Goal: Find specific page/section: Find specific page/section

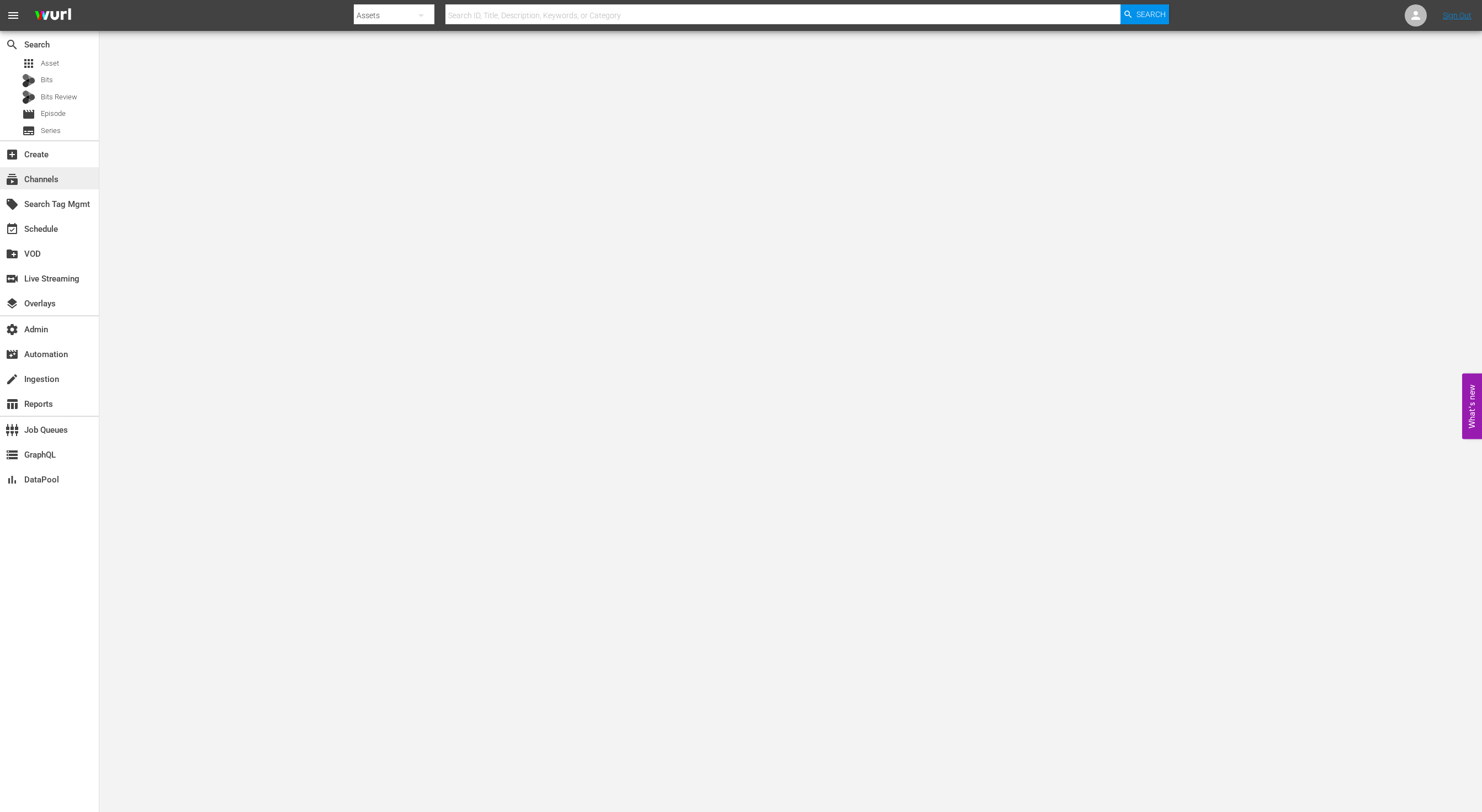
click at [56, 183] on div "subscriptions Channels" at bounding box center [31, 177] width 62 height 10
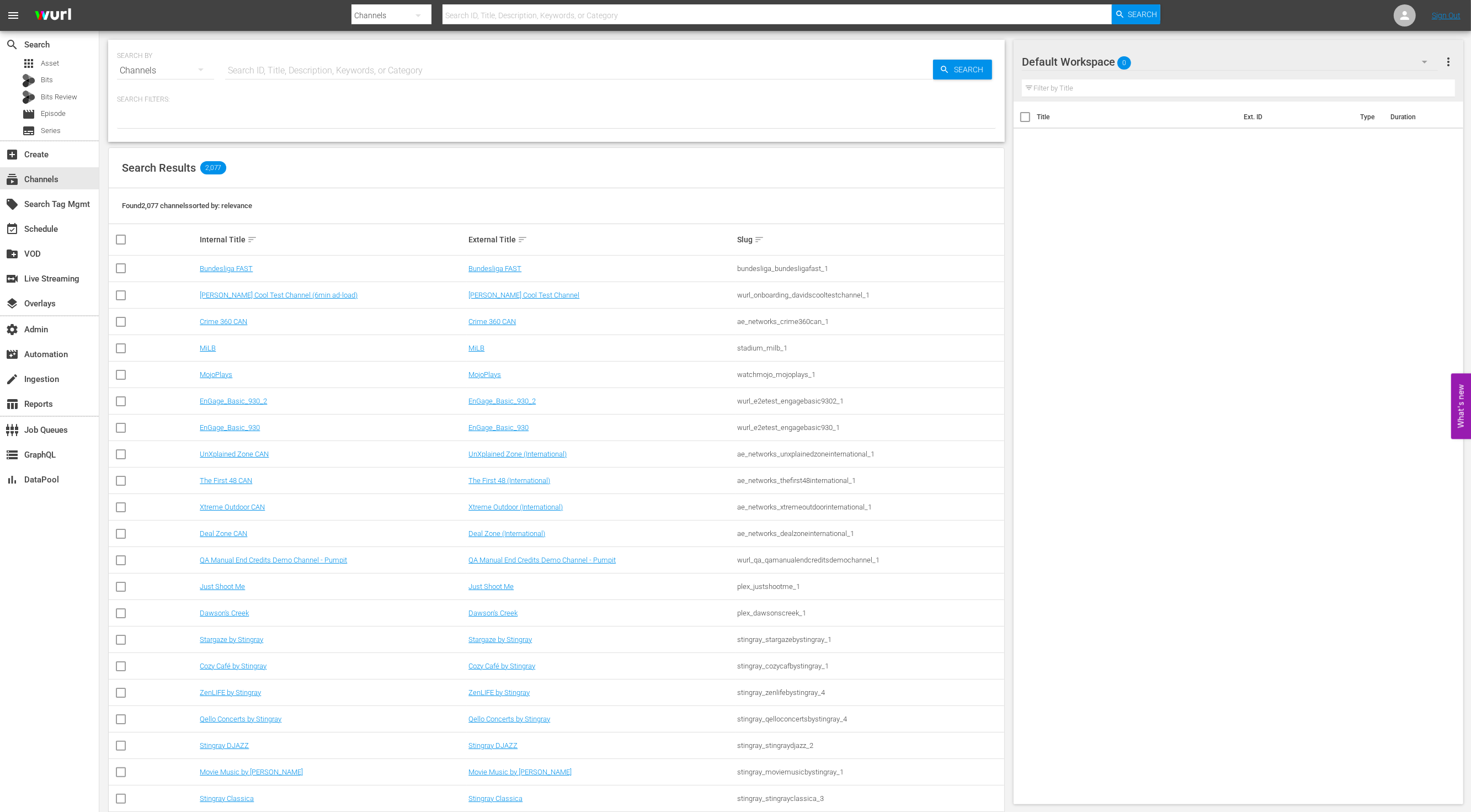
click at [394, 56] on div "SEARCH BY Search By Channels Search ID, Title, Description, Keywords, or Catego…" at bounding box center [556, 64] width 879 height 39
drag, startPoint x: 430, startPoint y: 65, endPoint x: 461, endPoint y: 64, distance: 31.0
click at [430, 65] on input "text" at bounding box center [579, 70] width 708 height 26
paste input "FawsomeTV"
type input "FawsomeTV"
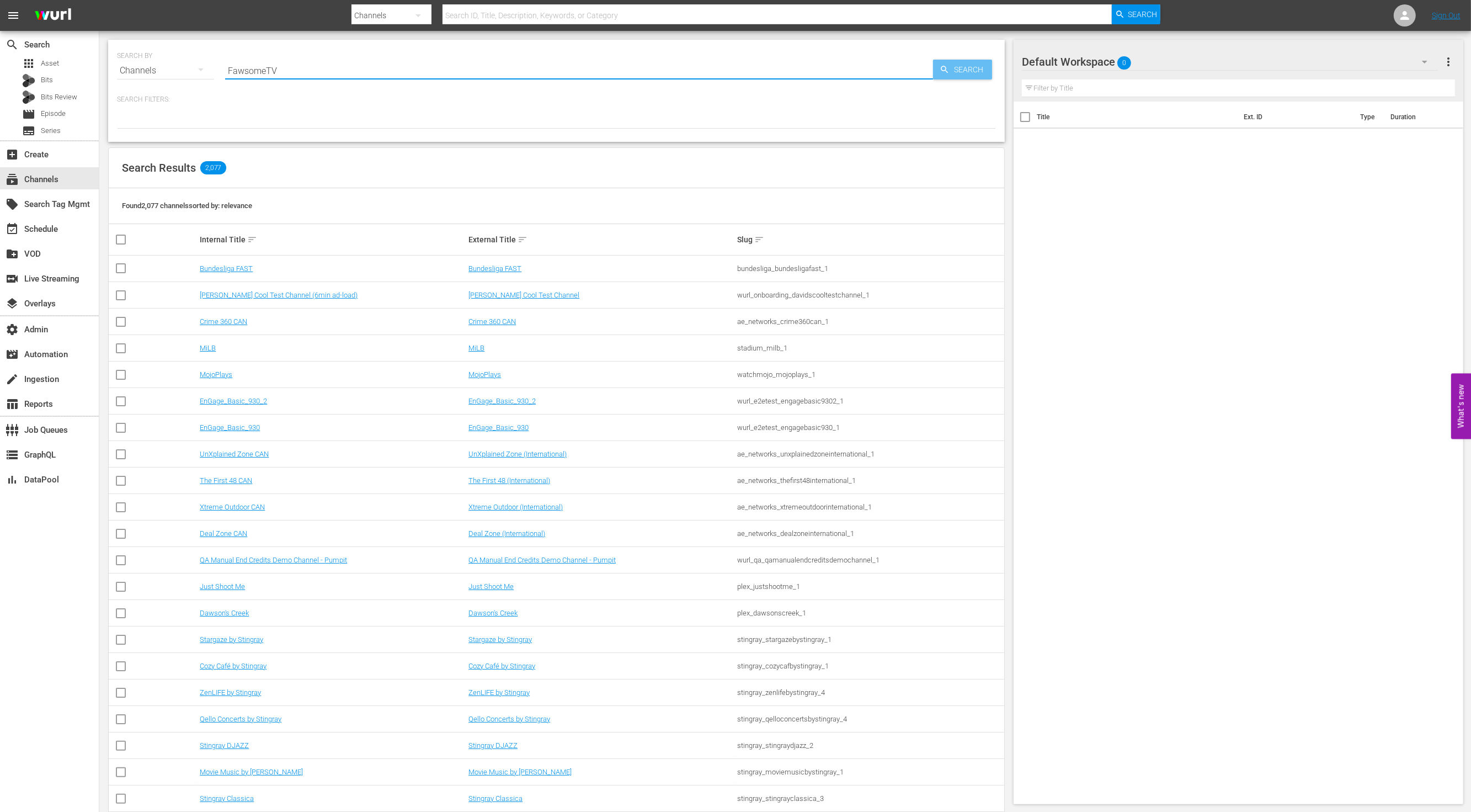
click at [961, 60] on span "Search" at bounding box center [971, 70] width 43 height 20
type input "FawsomeTV"
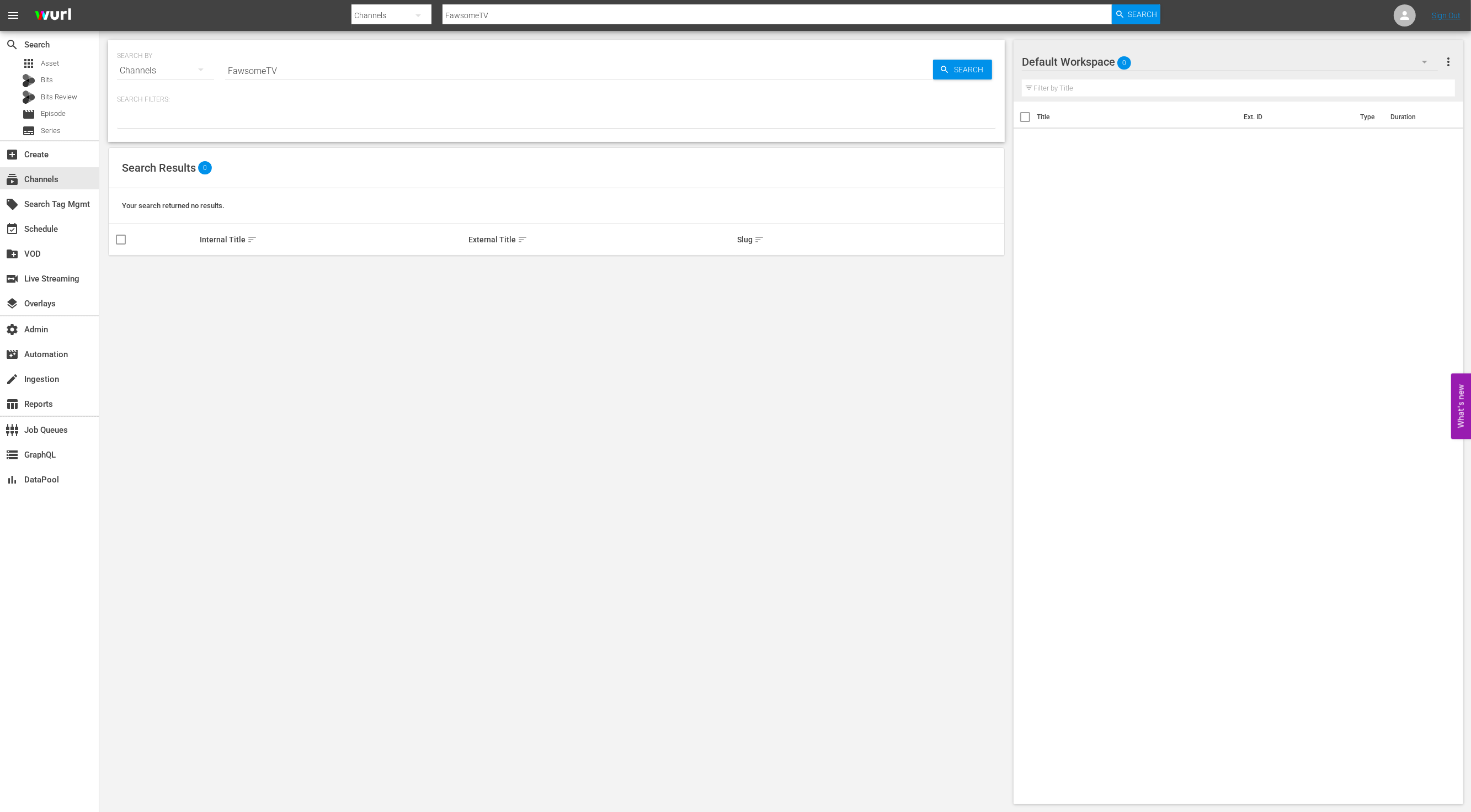
click at [404, 85] on div "SEARCH BY Search By Channels Search ID, Title, Description, Keywords, or Catego…" at bounding box center [556, 90] width 897 height 102
click at [406, 68] on input "FawsomeTV" at bounding box center [579, 70] width 708 height 26
type input "Fawsome"
click at [57, 59] on span "Asset" at bounding box center [50, 63] width 18 height 11
